Goal: Information Seeking & Learning: Learn about a topic

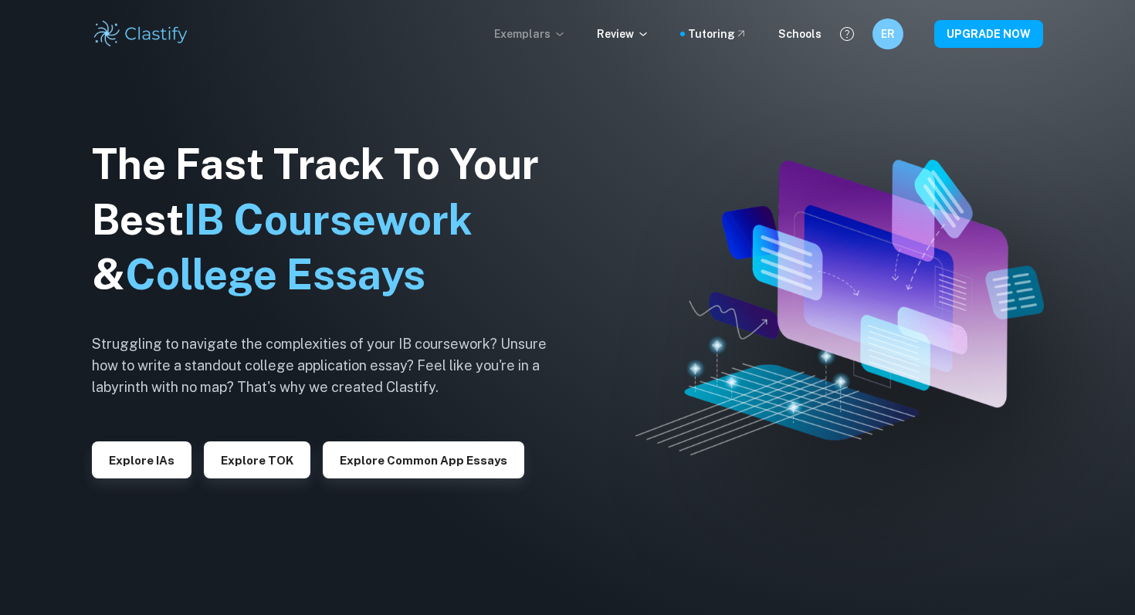
click at [530, 33] on p "Exemplars" at bounding box center [530, 33] width 72 height 17
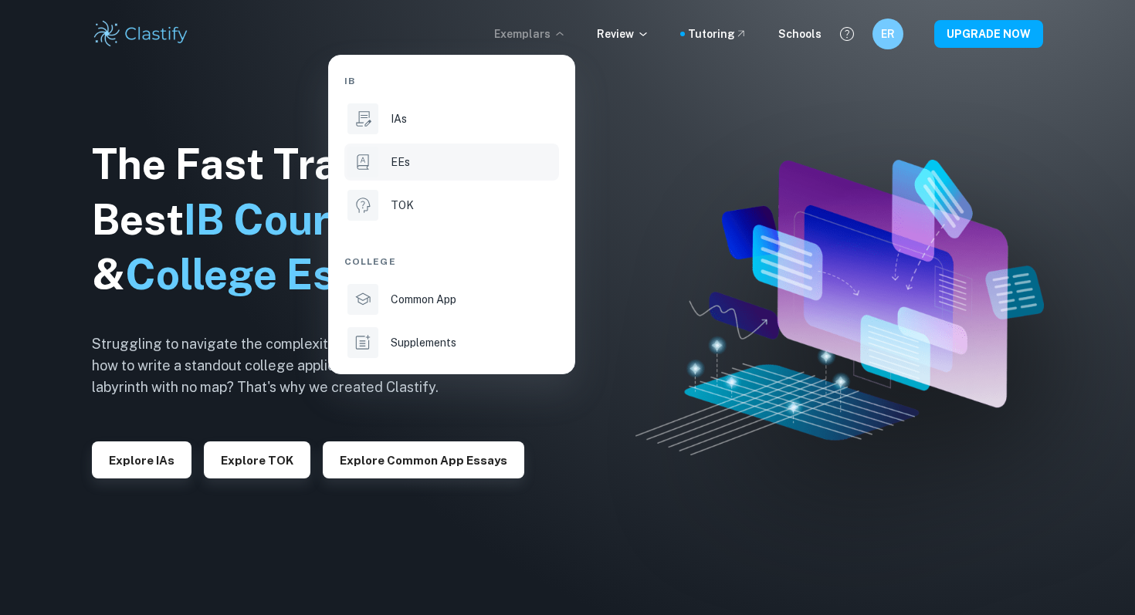
click at [456, 148] on li "EEs" at bounding box center [451, 162] width 215 height 37
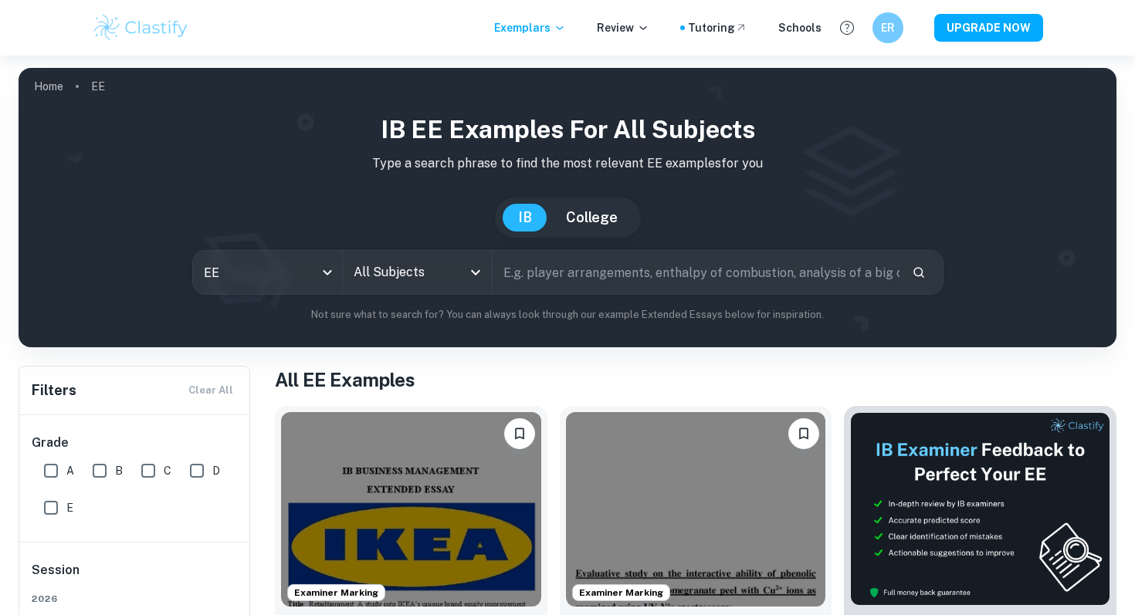
click at [56, 472] on input "A" at bounding box center [51, 470] width 31 height 31
checkbox input "true"
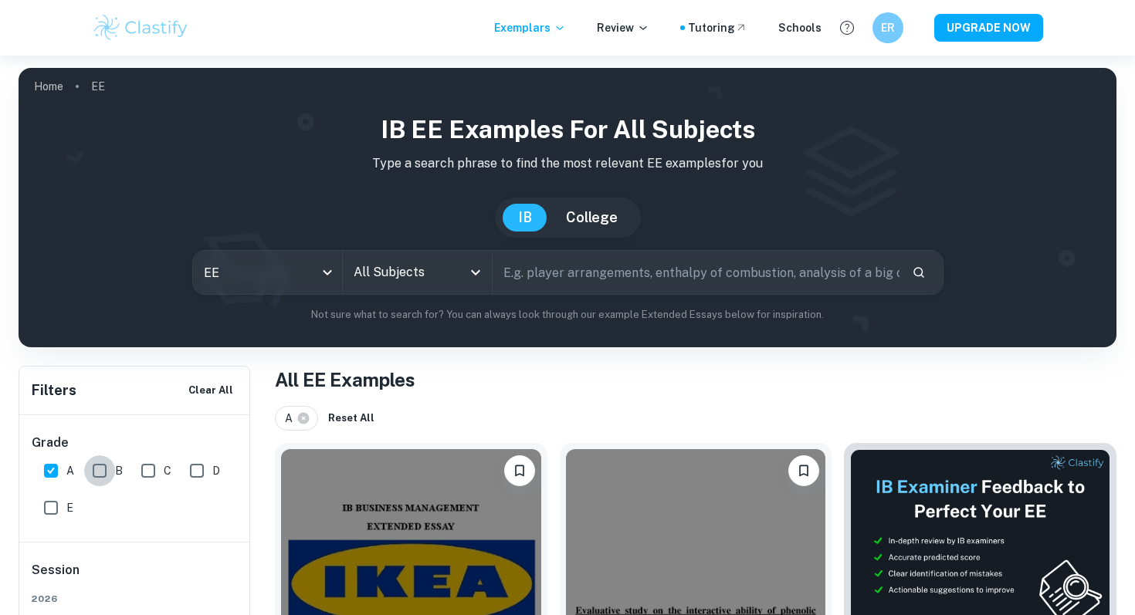
click at [91, 472] on input "B" at bounding box center [99, 470] width 31 height 31
checkbox input "true"
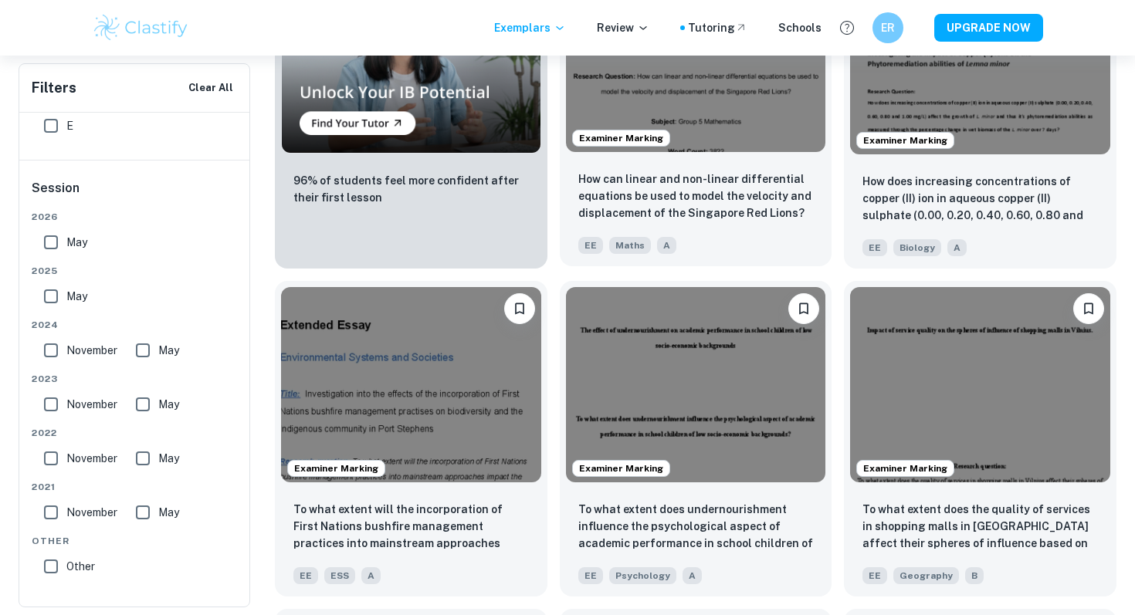
scroll to position [1149, 0]
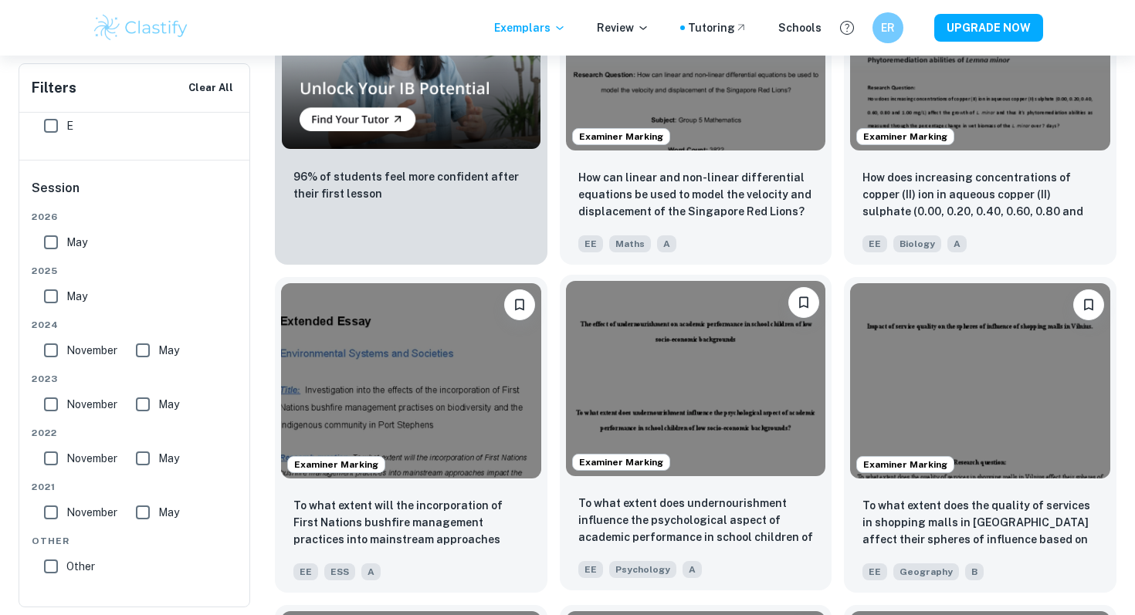
click at [682, 394] on img at bounding box center [696, 378] width 260 height 195
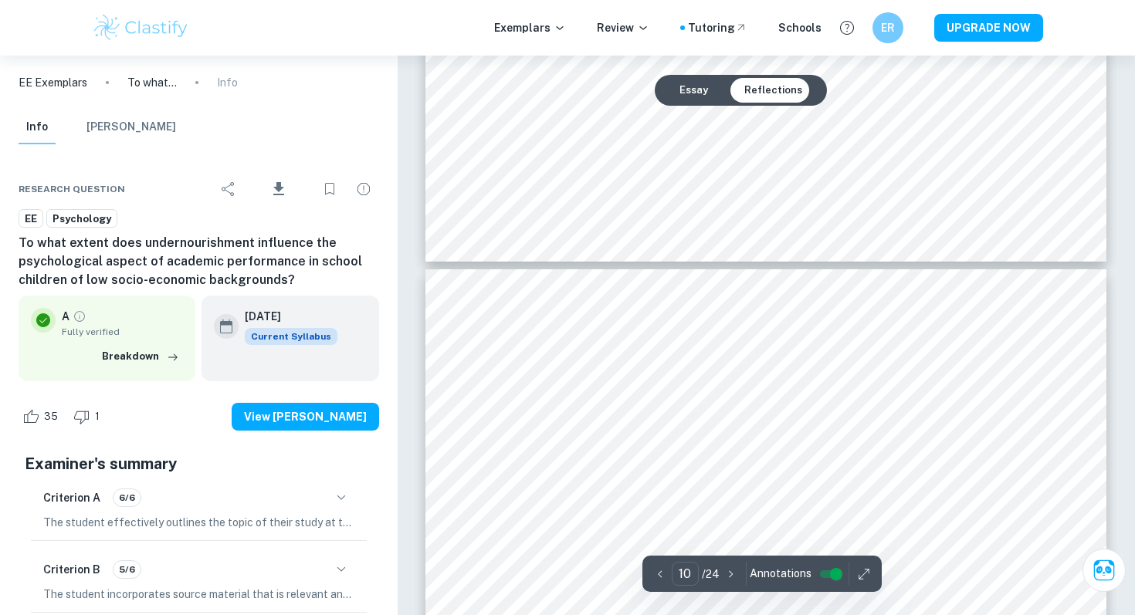
scroll to position [9135, 0]
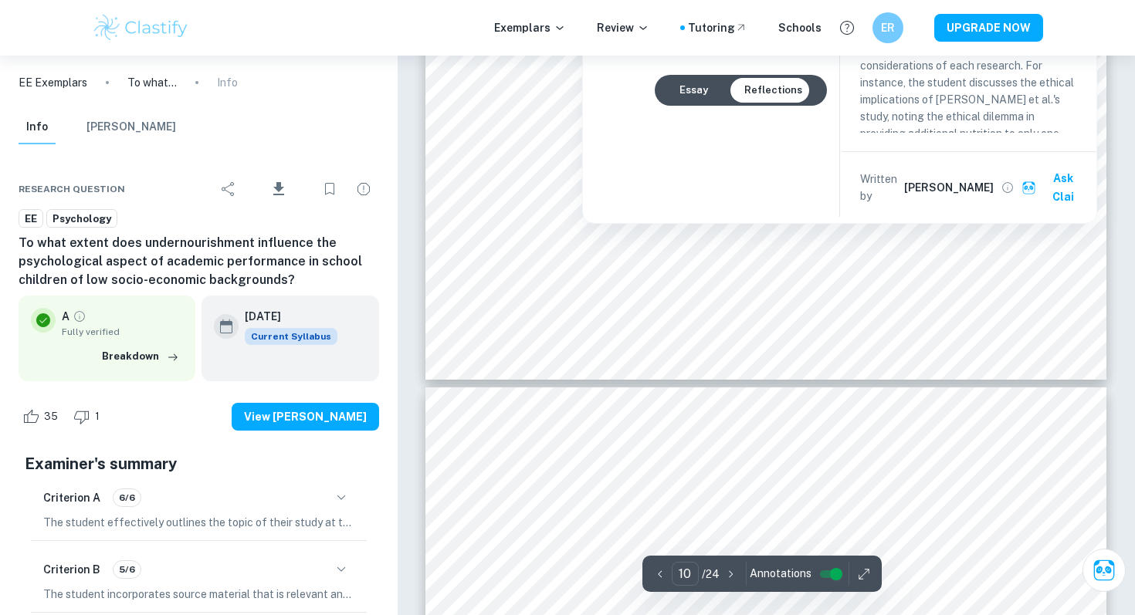
type input "11"
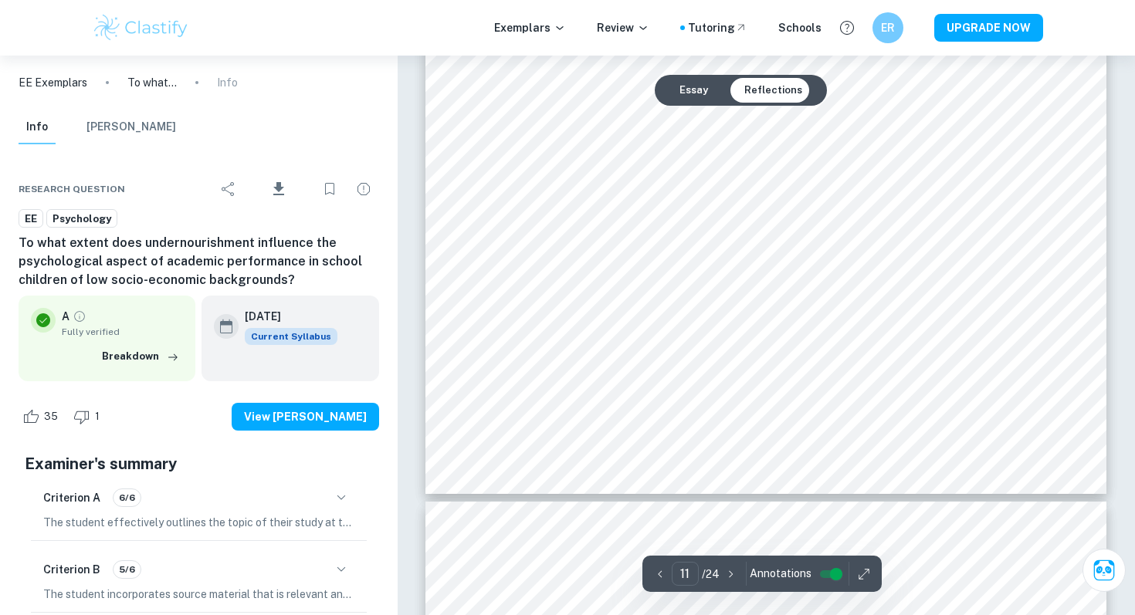
scroll to position [10592, 0]
